Goal: Information Seeking & Learning: Learn about a topic

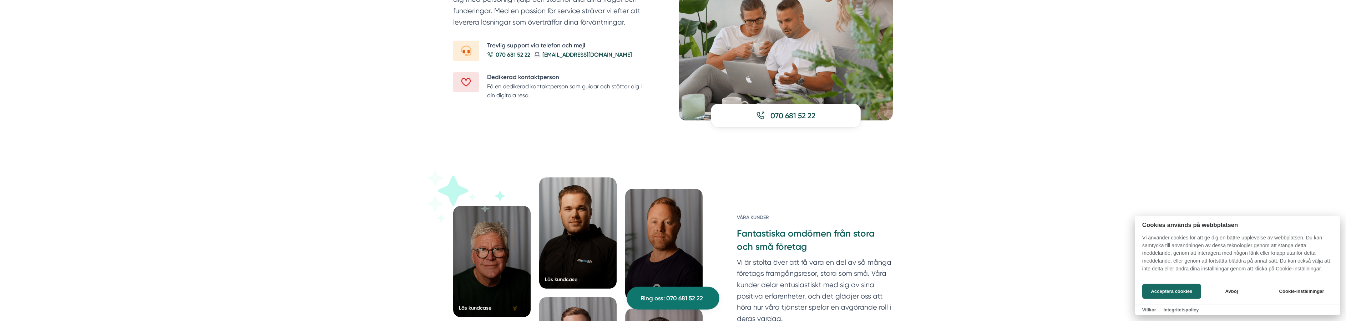
scroll to position [983, 0]
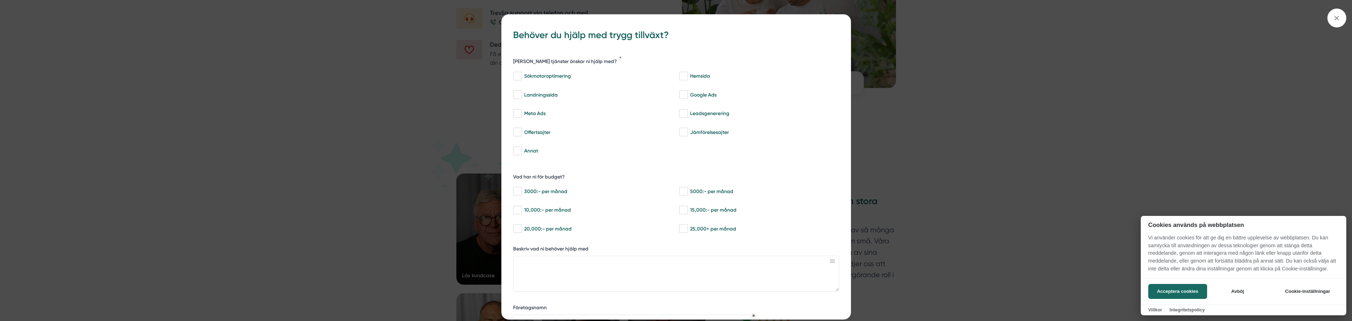
click at [923, 172] on div at bounding box center [676, 160] width 1352 height 321
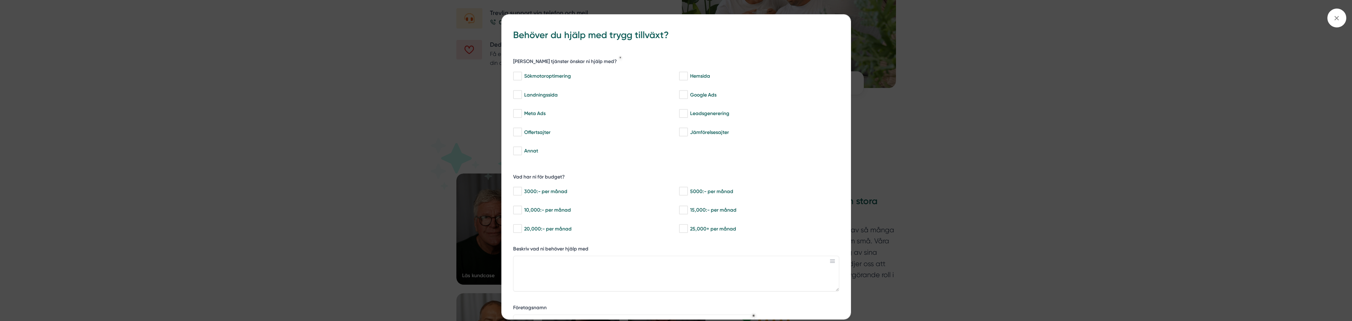
click at [840, 25] on div "bbc9b822-b2c6-488a-ab3e-9a2d59e49c7c Behöver du hjälp med trygg tillväxt? [PERS…" at bounding box center [676, 215] width 349 height 401
click at [450, 273] on div "bbc9b822-b2c6-488a-ab3e-9a2d59e49c7c Behöver du hjälp med trygg tillväxt? [PERS…" at bounding box center [676, 160] width 1352 height 321
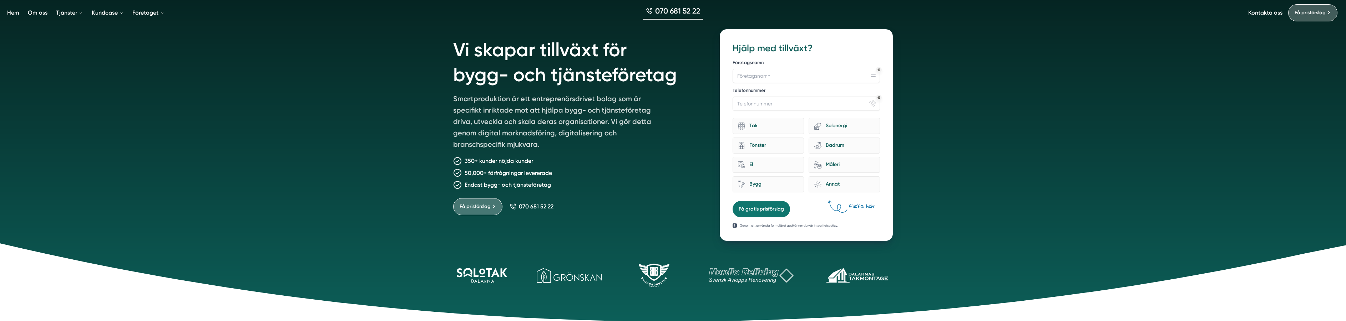
scroll to position [73, 0]
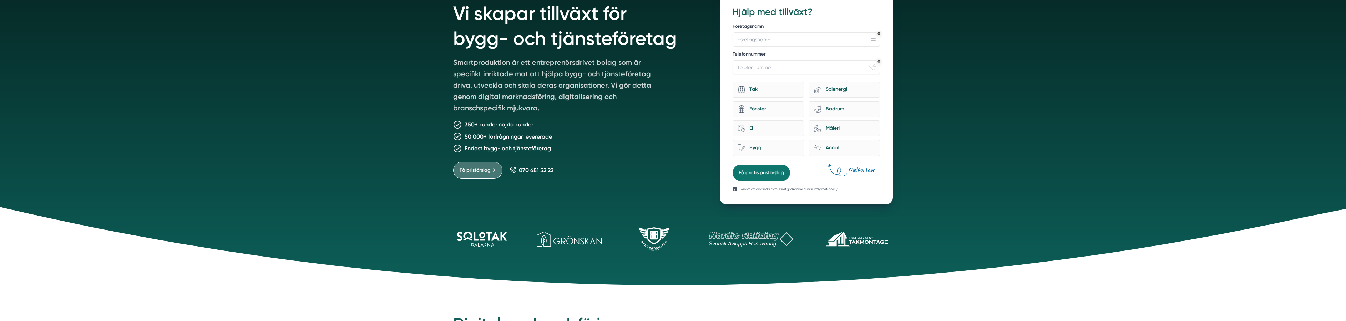
click at [488, 239] on icon at bounding box center [673, 246] width 1346 height 78
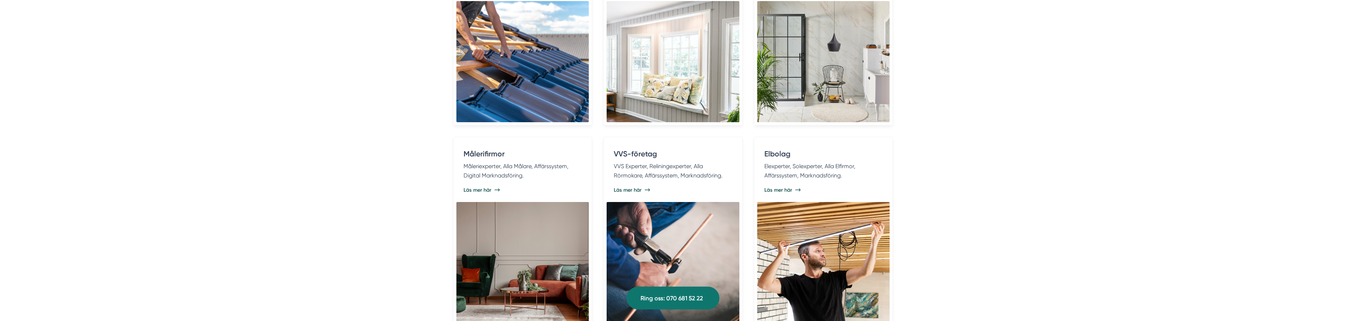
scroll to position [1568, 0]
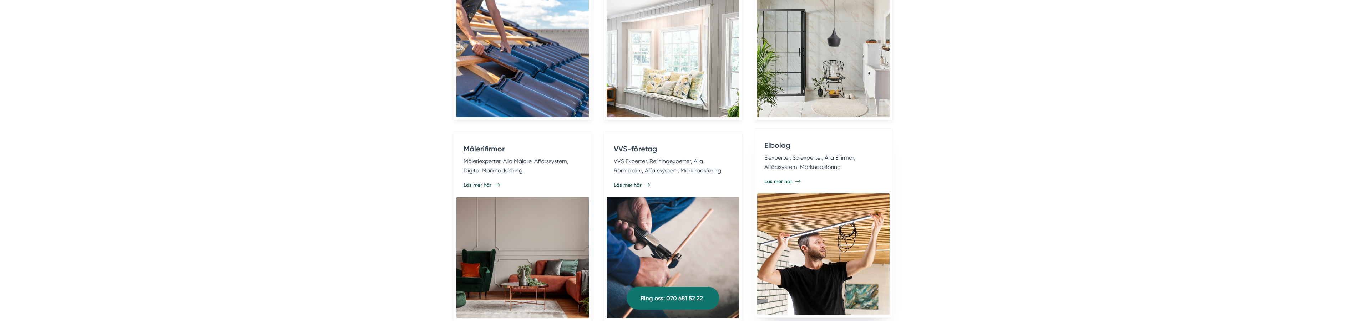
click at [790, 179] on span "Läs mer här" at bounding box center [778, 181] width 28 height 7
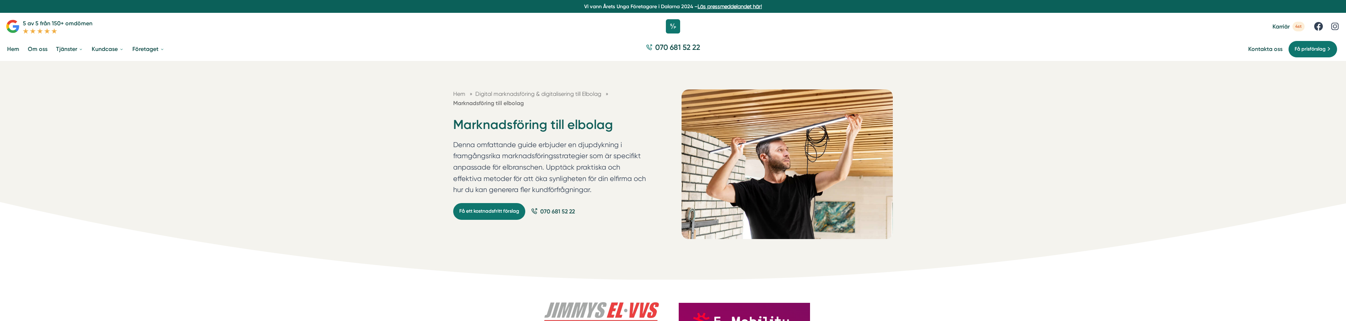
scroll to position [146, 0]
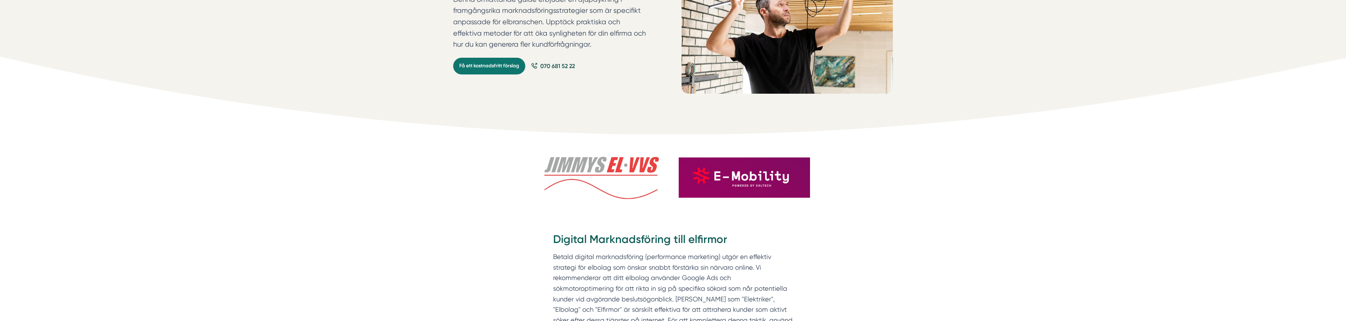
click at [606, 171] on img at bounding box center [601, 178] width 131 height 43
